Goal: Task Accomplishment & Management: Complete application form

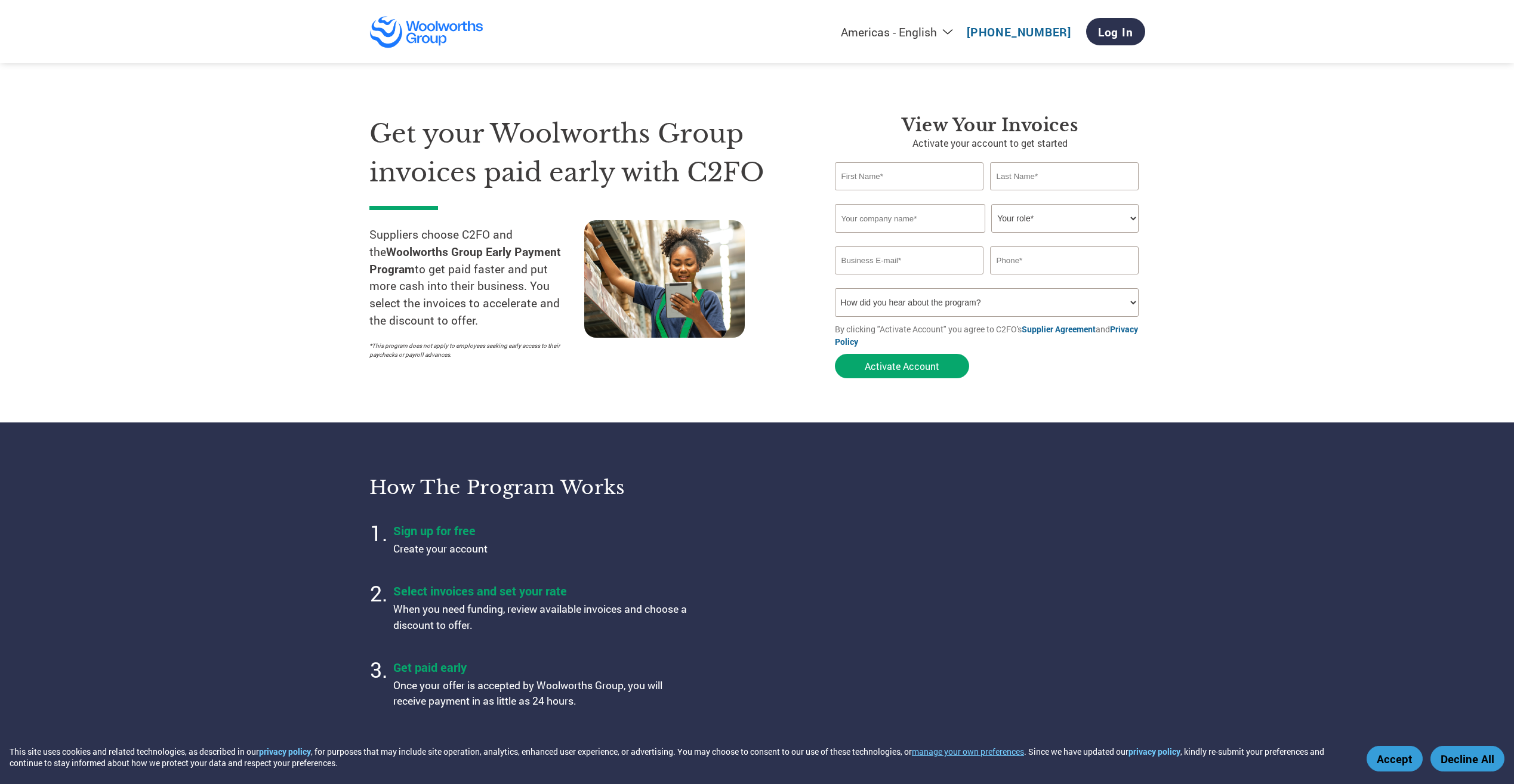
click at [928, 174] on input "text" at bounding box center [909, 176] width 149 height 28
type input "[EMAIL_ADDRESS][PERSON_NAME][DOMAIN_NAME]"
type input "[PHONE_NUMBER]"
type input "LEN"
type input "[PERSON_NAME]"
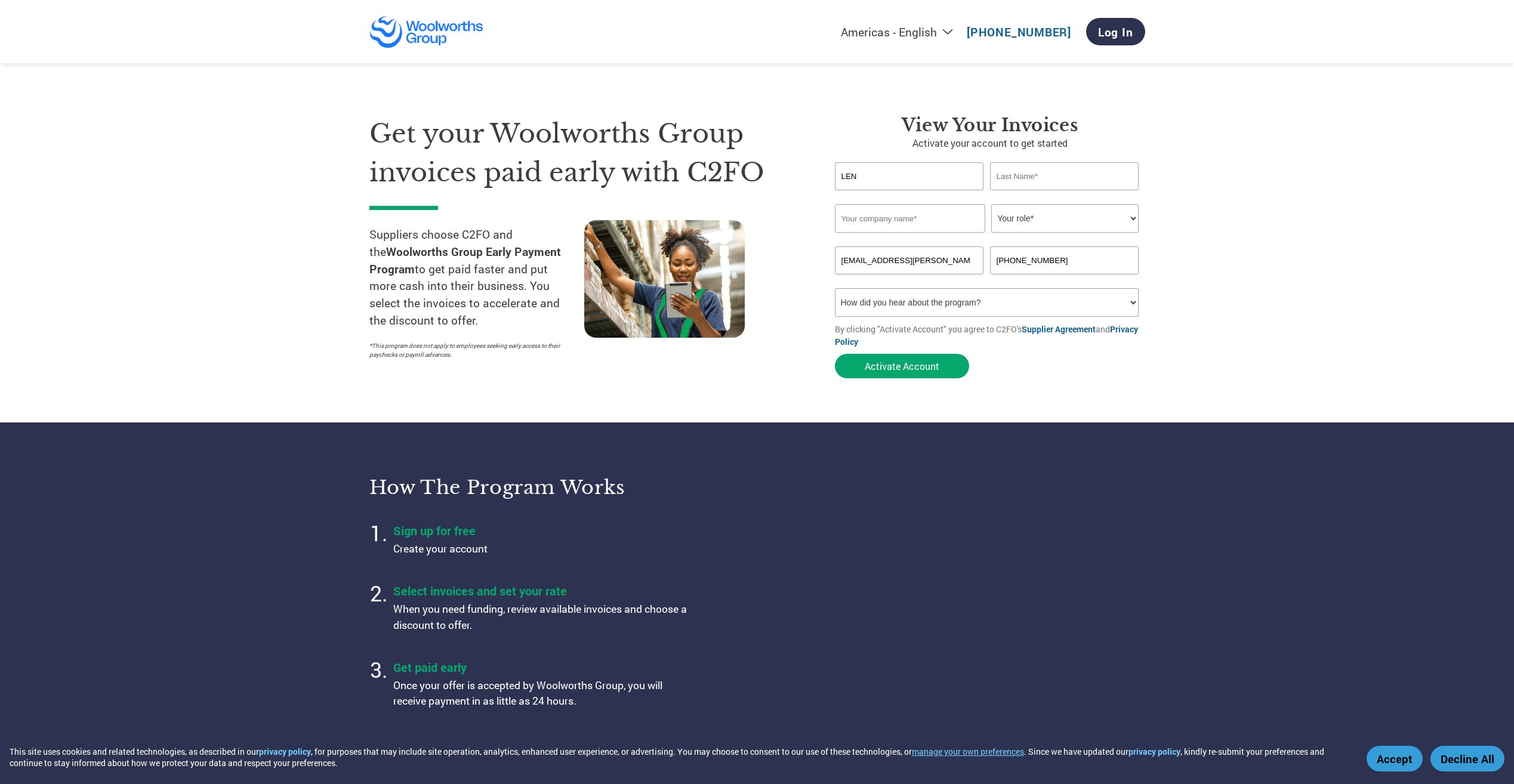
type input "BAKBOY CH"
drag, startPoint x: 1055, startPoint y: 218, endPoint x: 1110, endPoint y: 221, distance: 55.1
click at [1057, 218] on select "Your role* CFO Controller Credit Manager Finance Director Treasurer CEO Preside…" at bounding box center [1065, 218] width 148 height 28
select select "CONTROLLER"
click at [991, 204] on select "Your role* CFO Controller Credit Manager Finance Director Treasurer CEO Preside…" at bounding box center [1065, 218] width 148 height 28
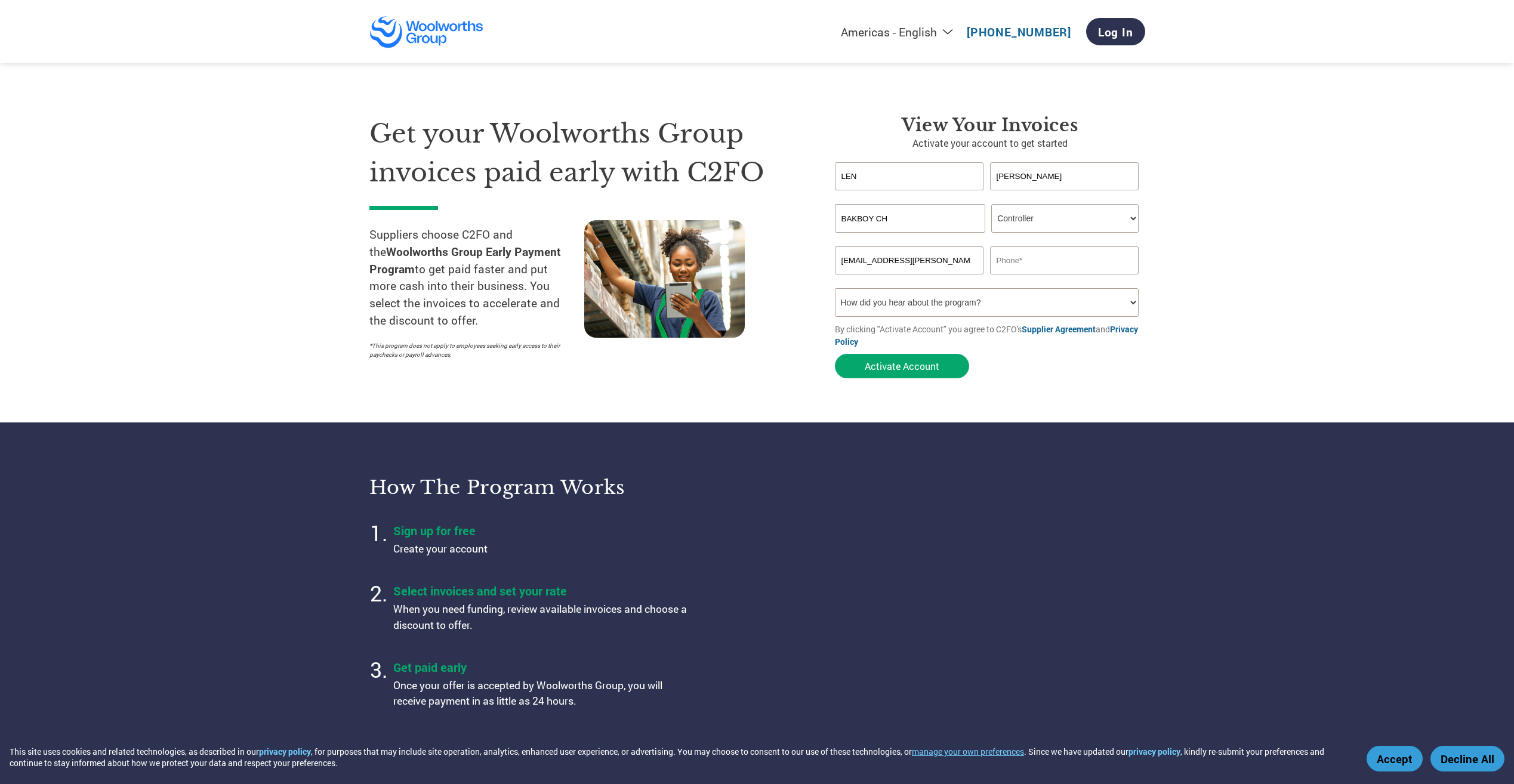
click at [1054, 263] on input "text" at bounding box center [1065, 260] width 149 height 28
type input "0272907947"
click at [1132, 307] on select "How did you hear about the program? Received a letter Email Social Media Online…" at bounding box center [987, 302] width 304 height 28
select select "Other"
click at [835, 289] on select "How did you hear about the program? Received a letter Email Social Media Online…" at bounding box center [987, 302] width 304 height 28
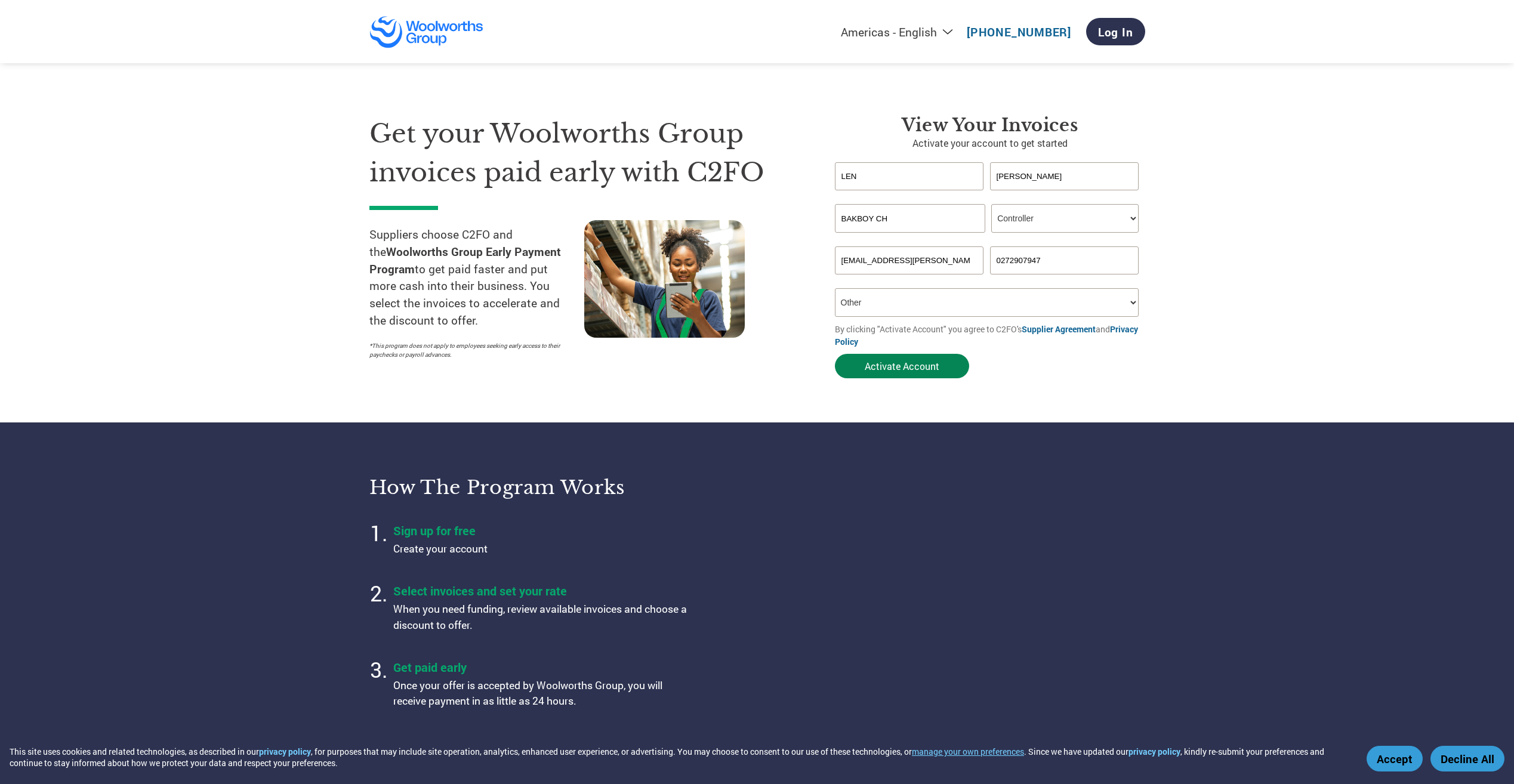
click at [921, 366] on button "Activate Account" at bounding box center [902, 366] width 134 height 24
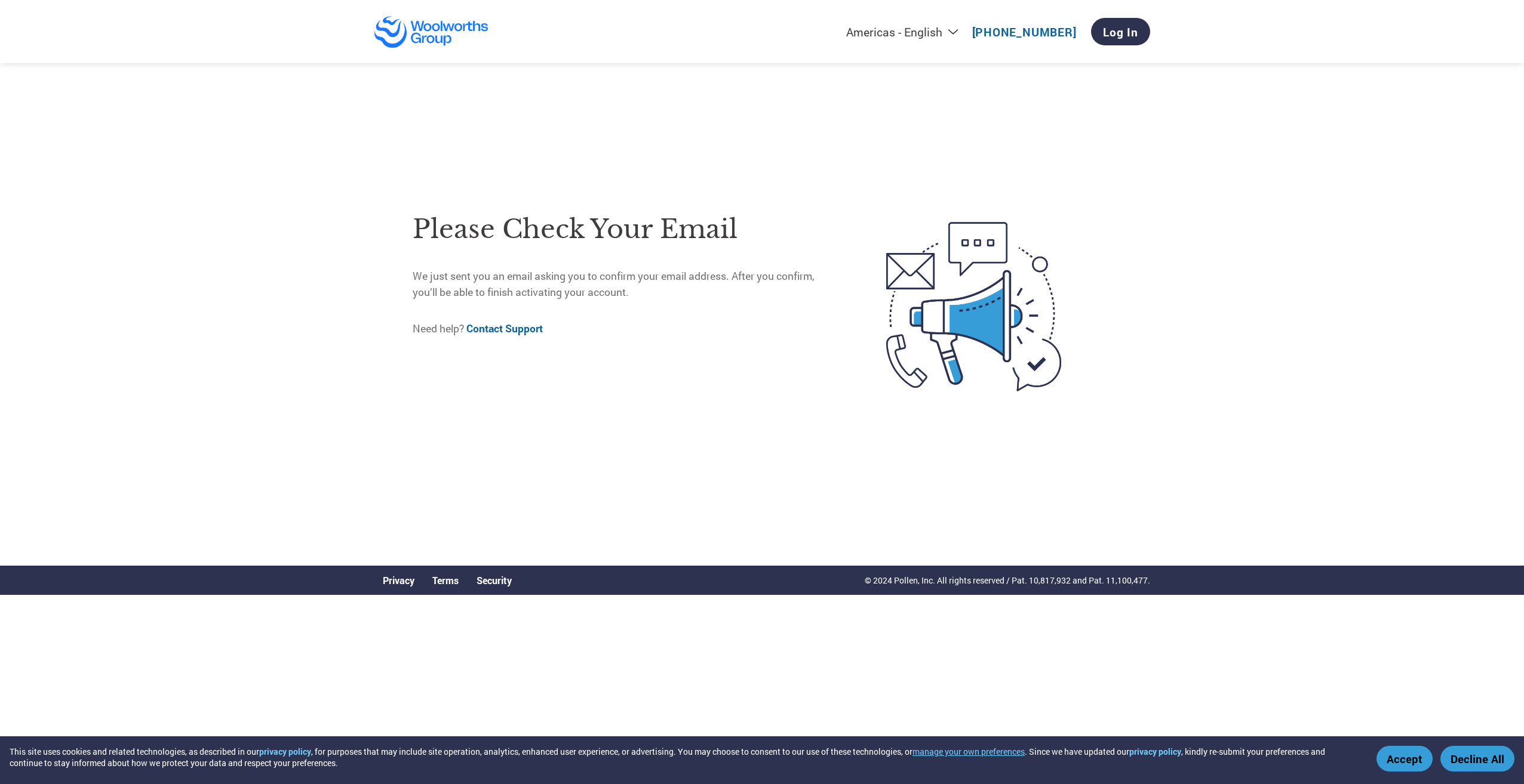
click at [1412, 763] on button "Accept" at bounding box center [1404, 759] width 56 height 26
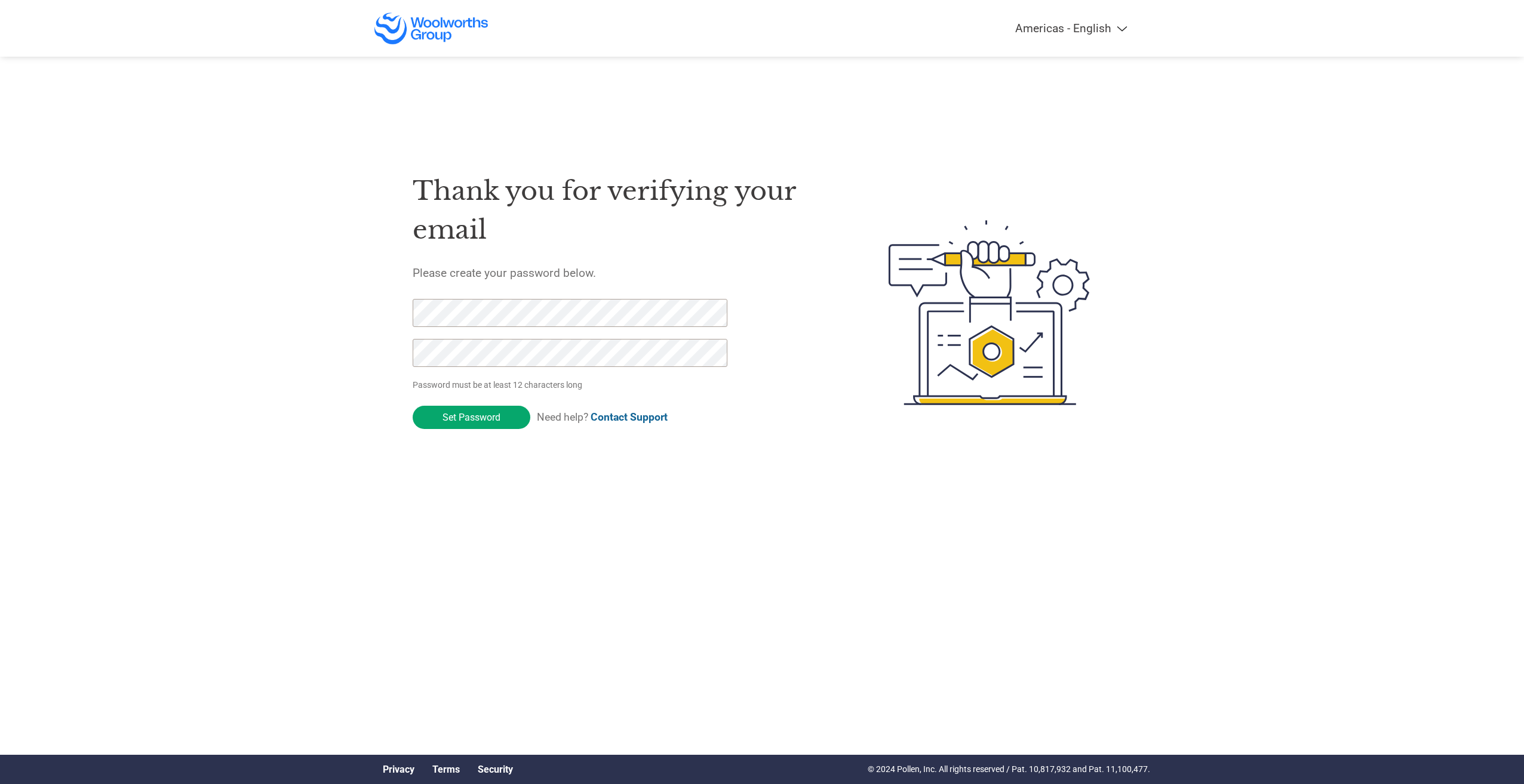
click input "Set Password" at bounding box center [471, 417] width 118 height 23
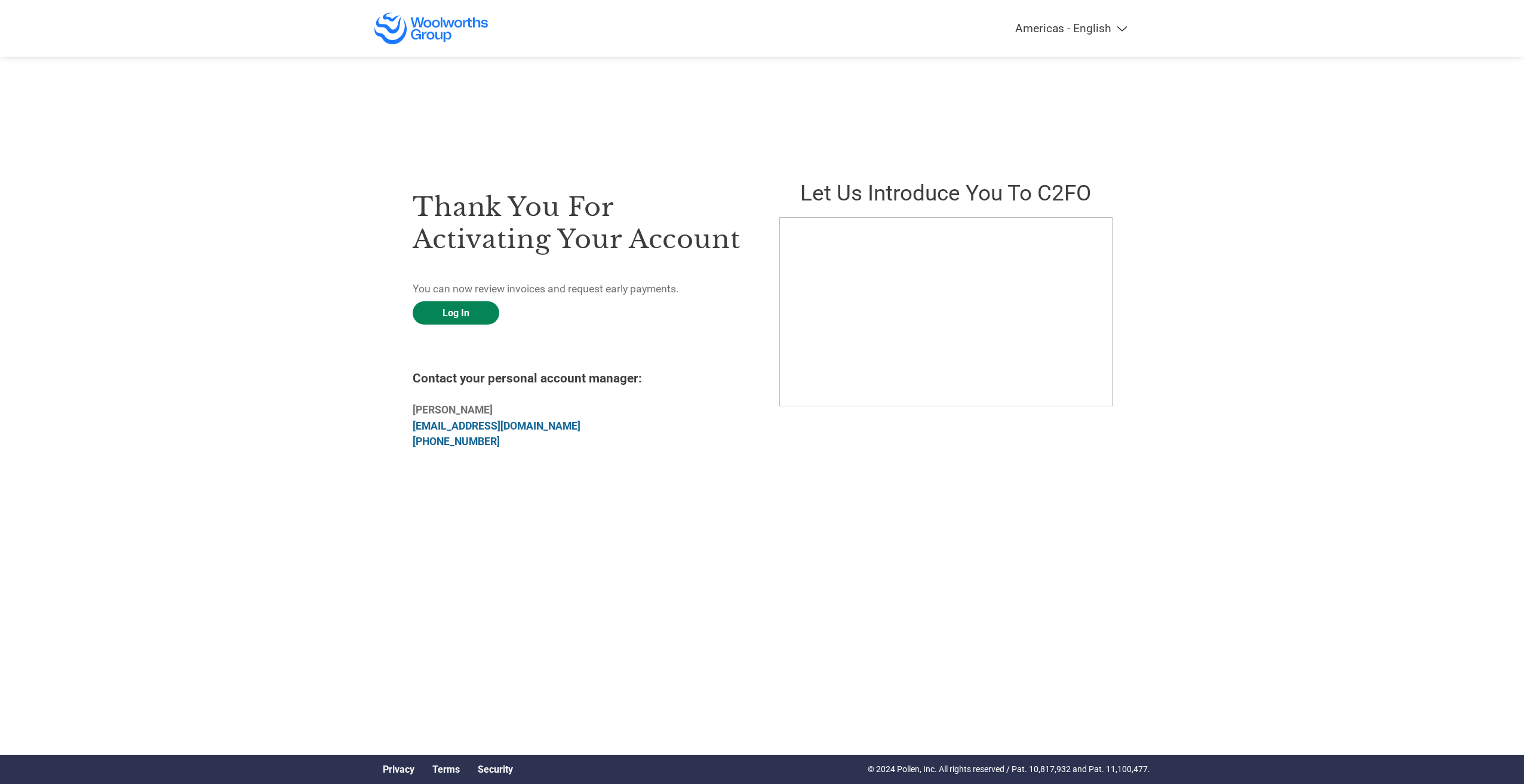
click at [465, 313] on link "Log In" at bounding box center [455, 313] width 87 height 23
